Goal: Communication & Community: Answer question/provide support

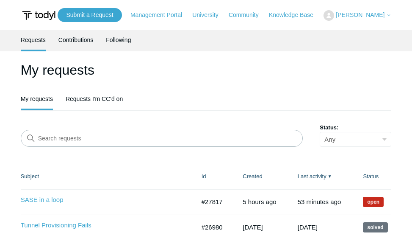
scroll to position [42, 0]
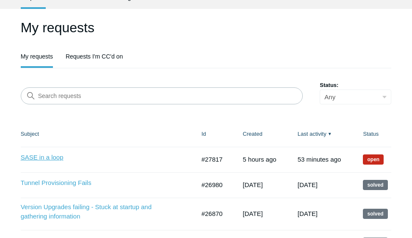
click at [52, 156] on link "SASE in a loop" at bounding box center [95, 157] width 148 height 10
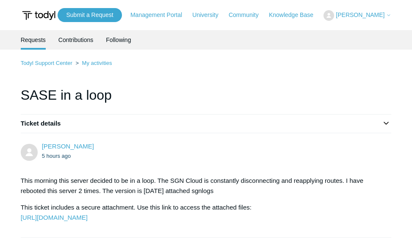
scroll to position [1064, 0]
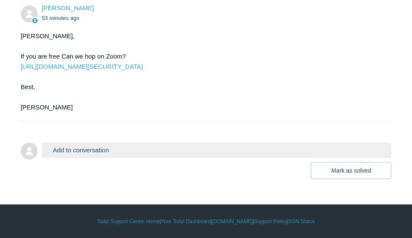
click at [84, 151] on button "Add to conversation" at bounding box center [217, 149] width 350 height 15
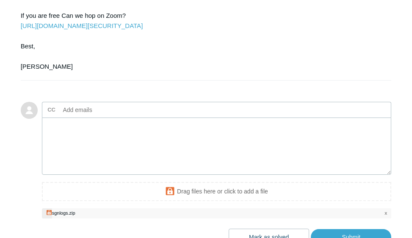
scroll to position [1171, 0]
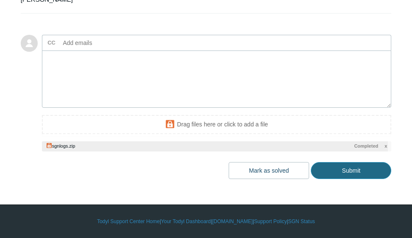
click at [345, 170] on input "Submit" at bounding box center [351, 170] width 80 height 17
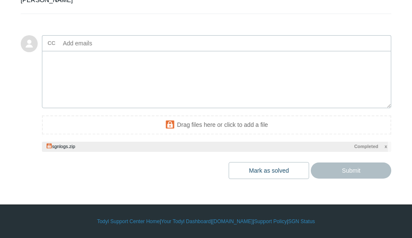
type textarea "This ticket includes a secure attachment. Use this link to access the attached …"
